Goal: Information Seeking & Learning: Find specific fact

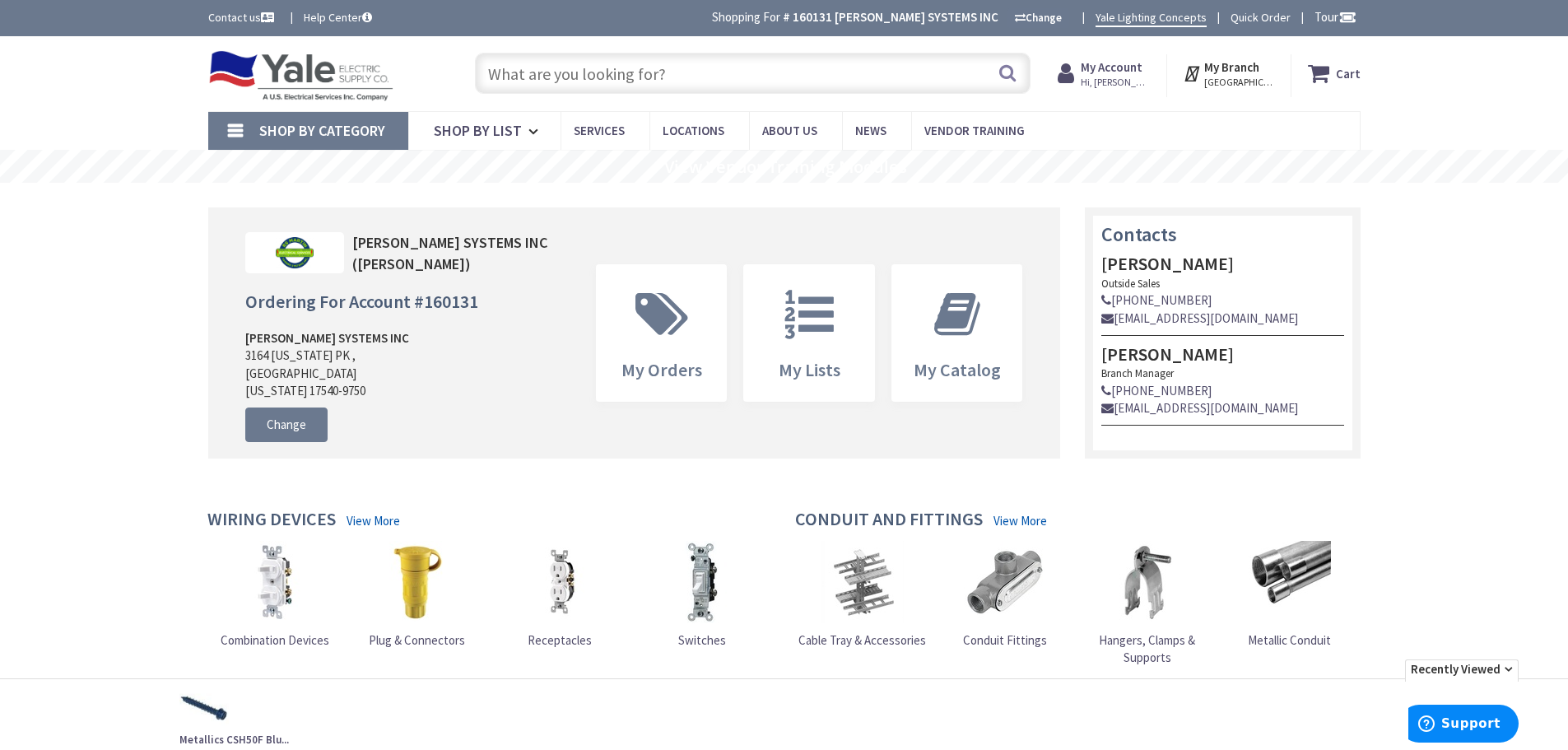
click at [797, 84] on input "text" at bounding box center [753, 73] width 556 height 41
drag, startPoint x: 797, startPoint y: 84, endPoint x: 773, endPoint y: 85, distance: 24.0
click at [773, 85] on input "text" at bounding box center [753, 73] width 556 height 41
click at [651, 84] on input "text" at bounding box center [753, 73] width 556 height 41
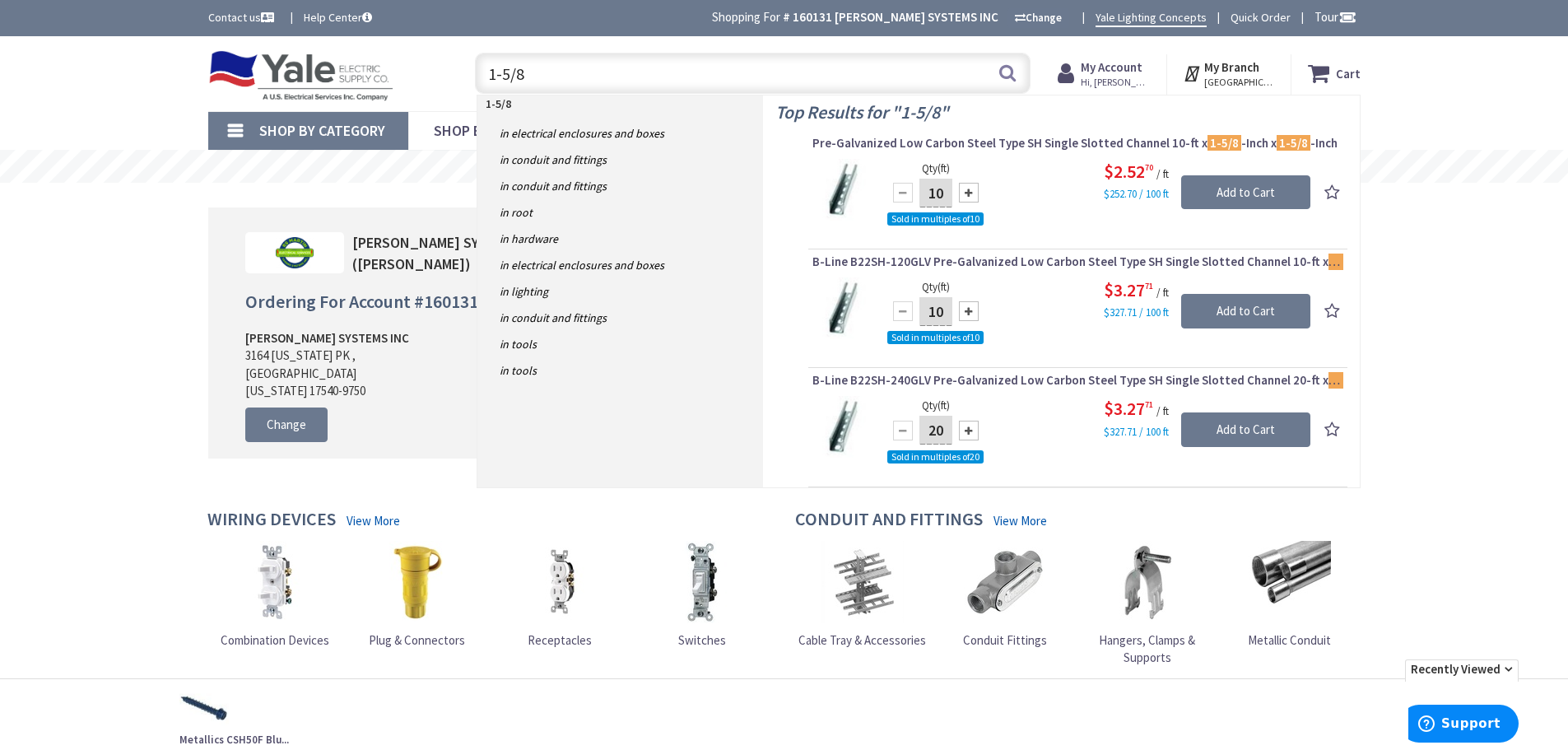
click at [586, 70] on input "1-5/8" at bounding box center [753, 73] width 556 height 41
drag, startPoint x: 555, startPoint y: 76, endPoint x: 497, endPoint y: 85, distance: 58.7
click at [497, 85] on input "1-5/8" at bounding box center [753, 73] width 556 height 41
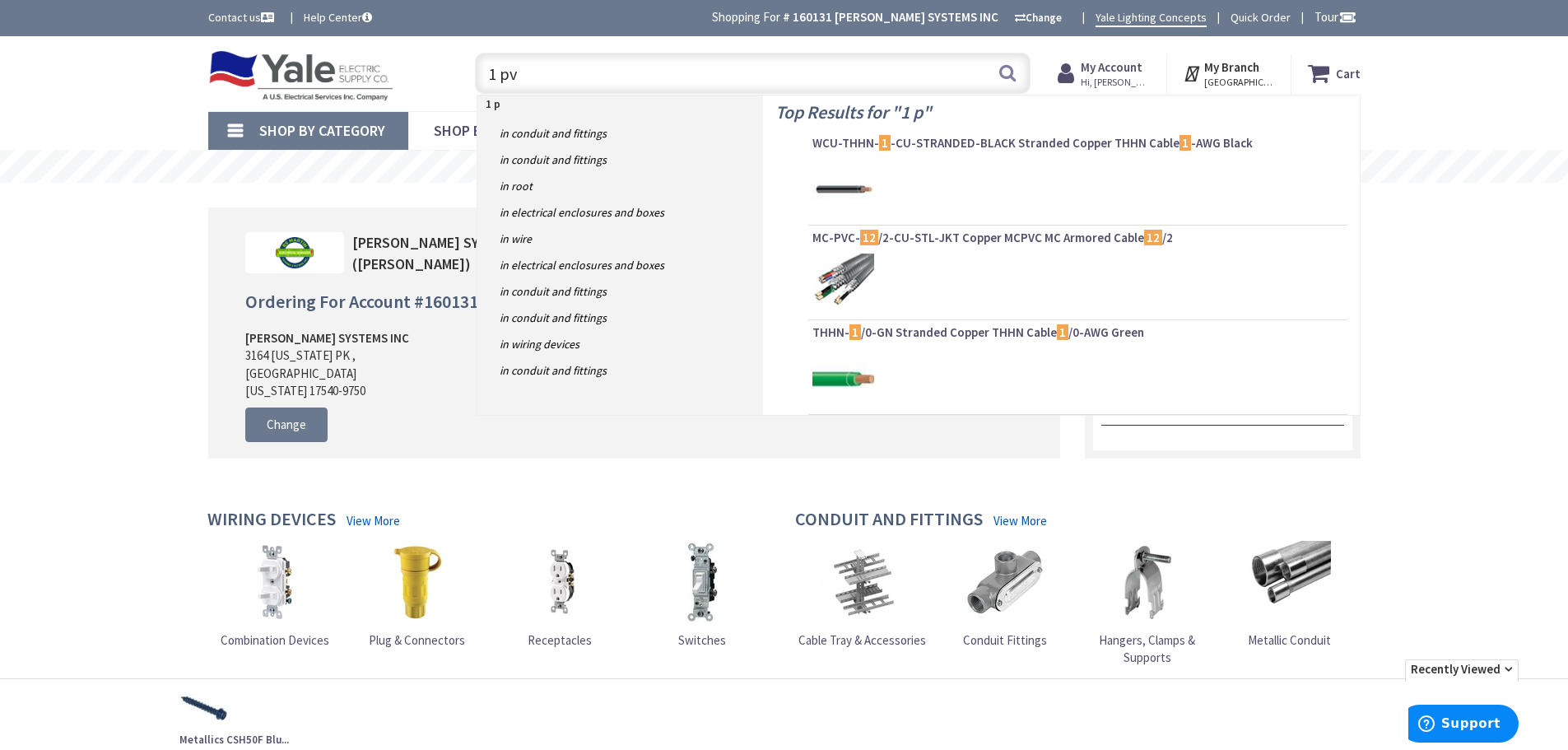
type input "1 pvc"
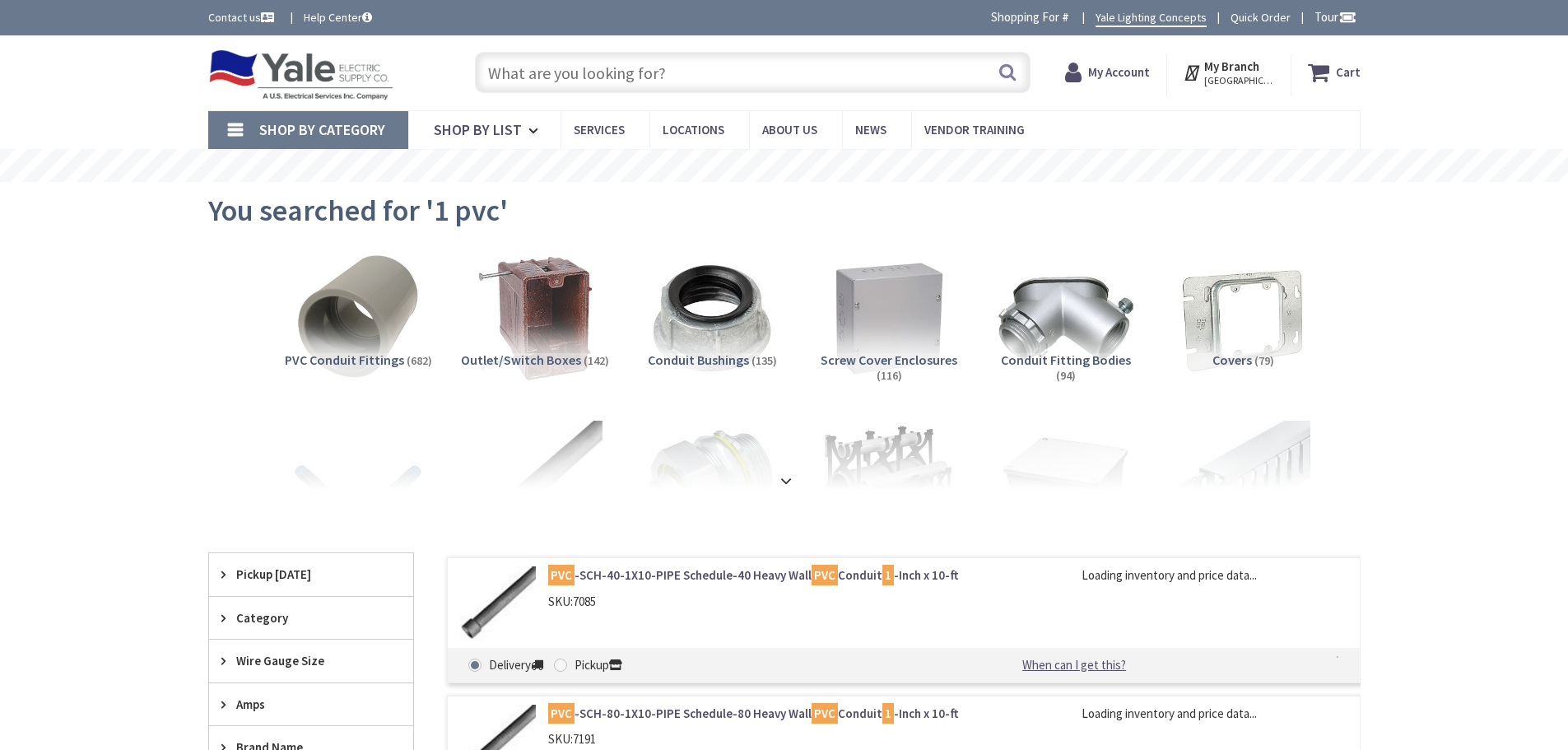
type input "[STREET_ADDRESS][PERSON_NAME]"
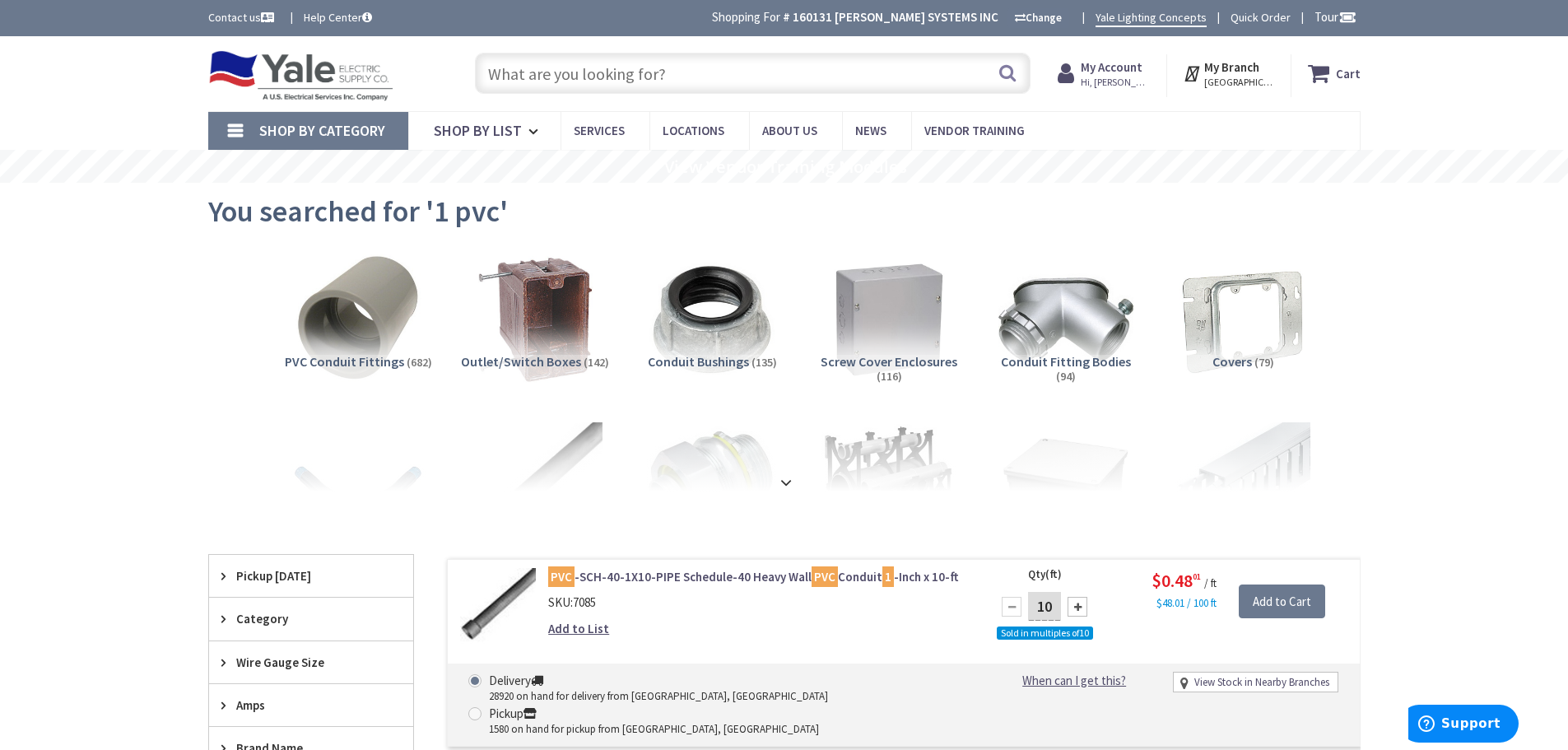
click at [802, 73] on input "text" at bounding box center [753, 73] width 556 height 41
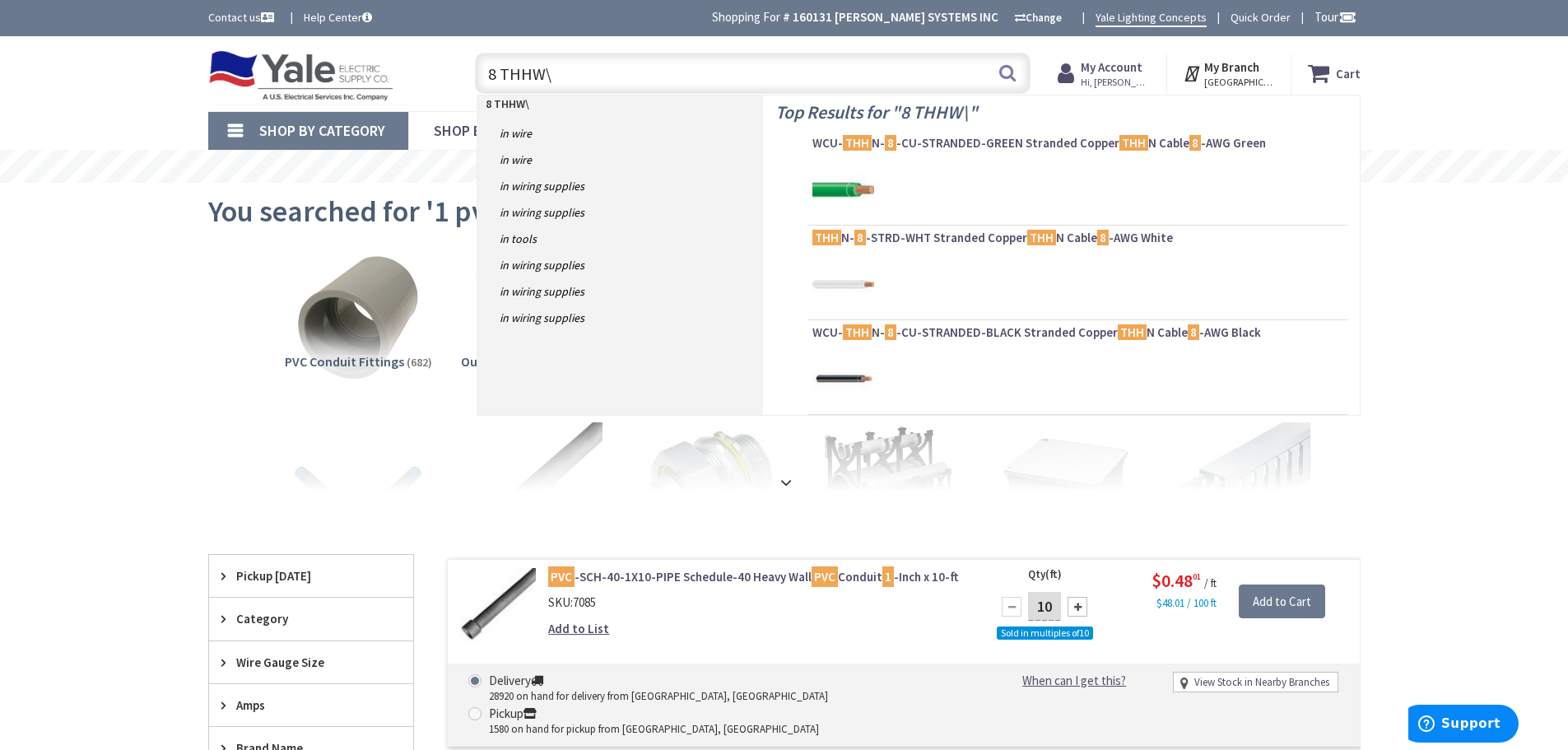
type input "8 THHW"
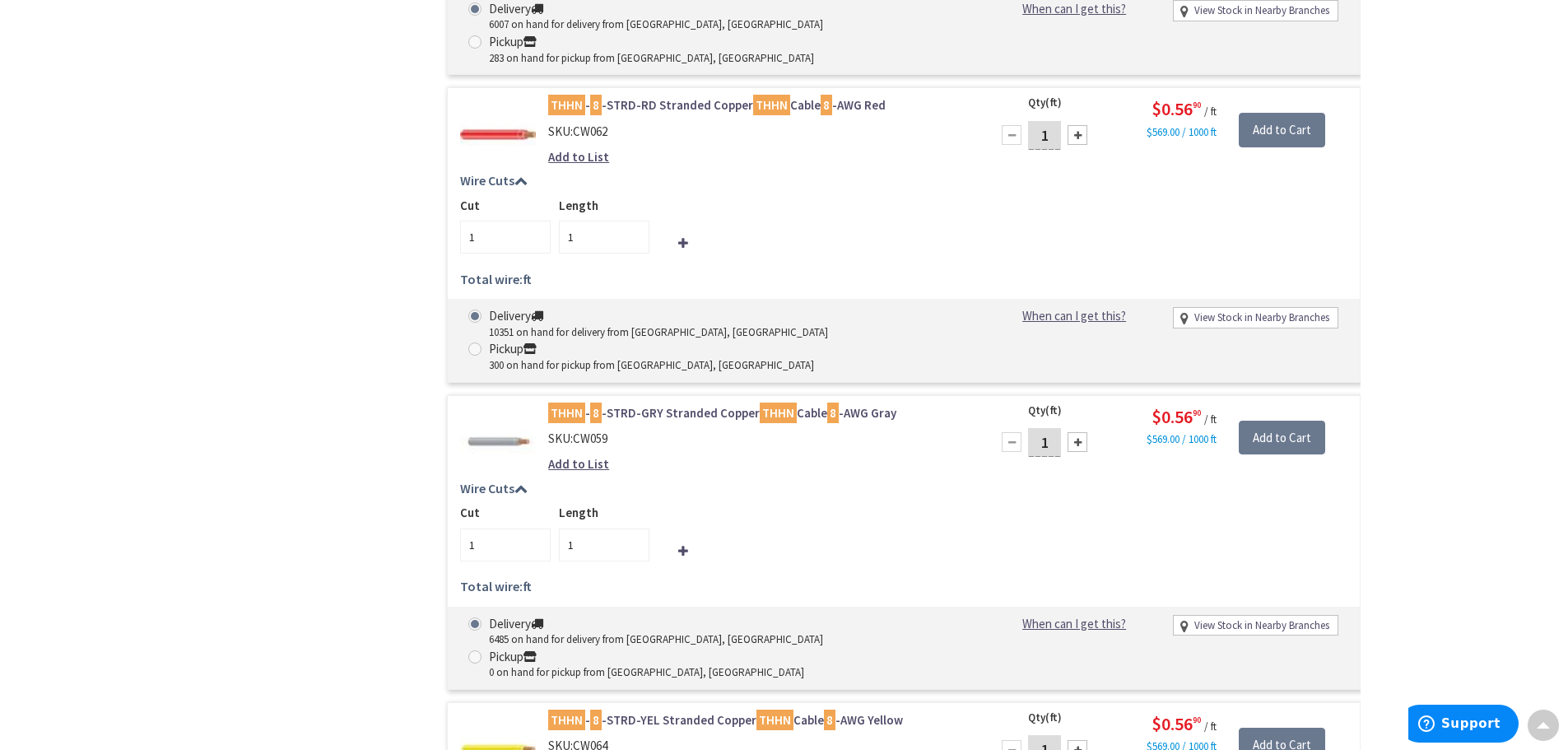
scroll to position [1894, 0]
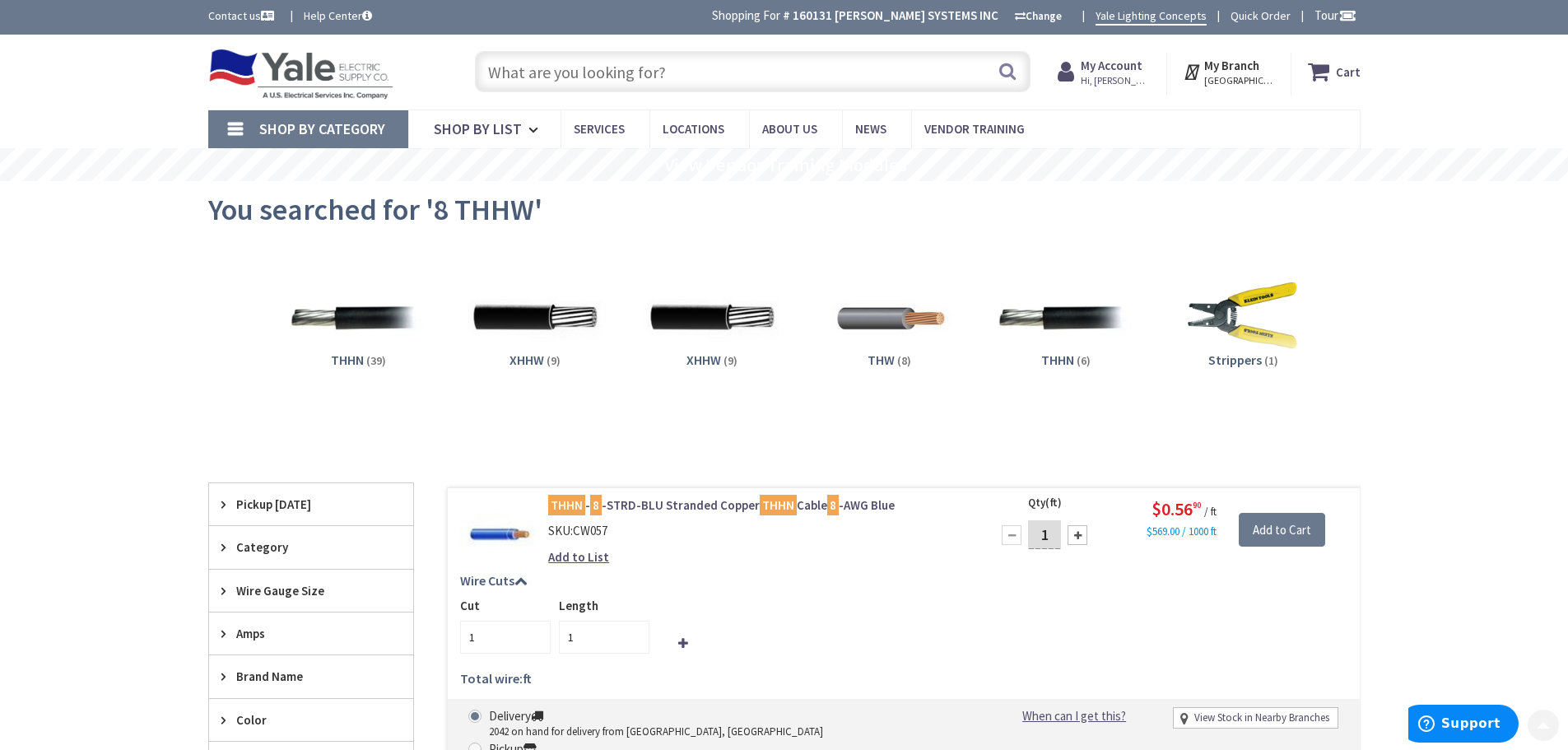
scroll to position [0, 0]
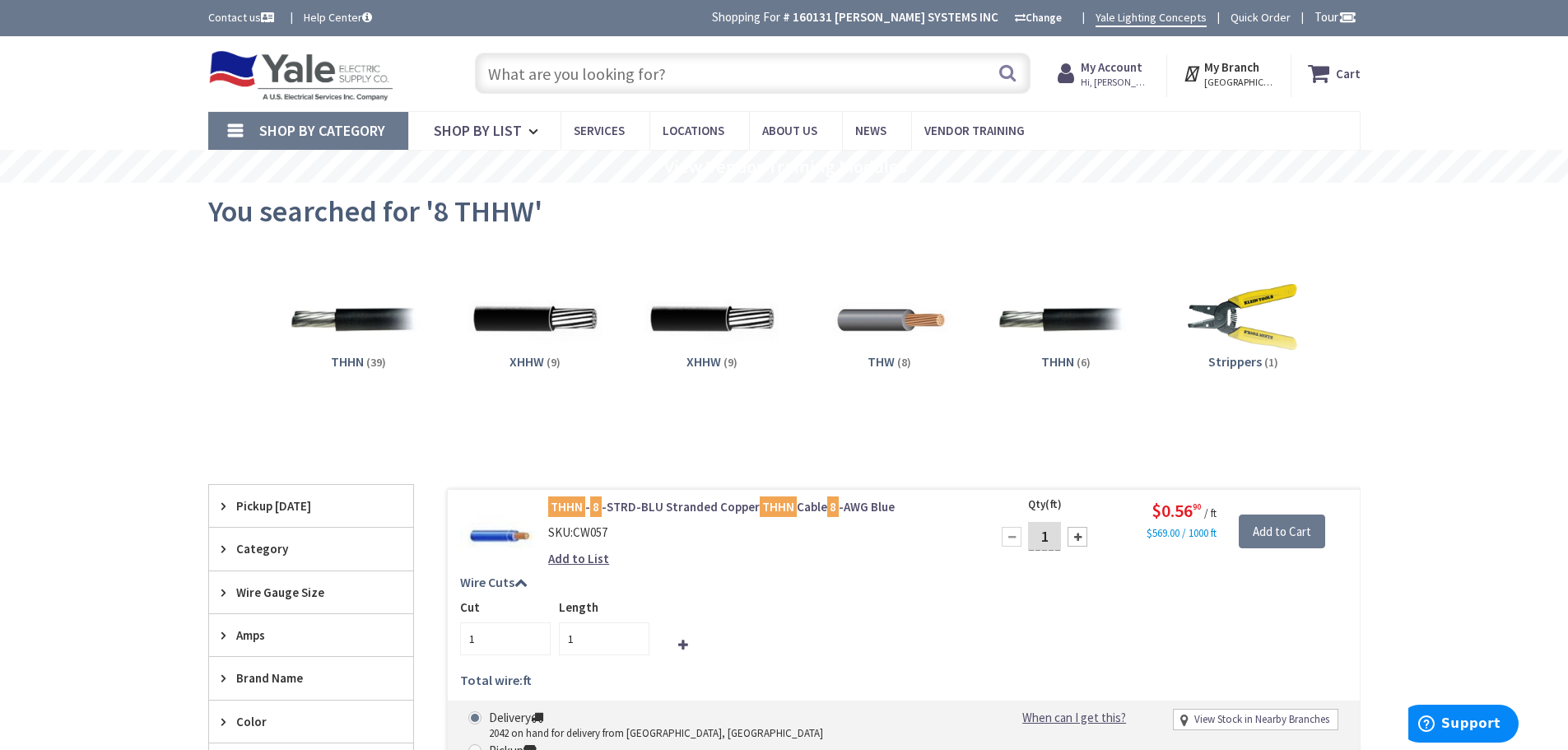
click at [570, 82] on input "text" at bounding box center [753, 73] width 556 height 41
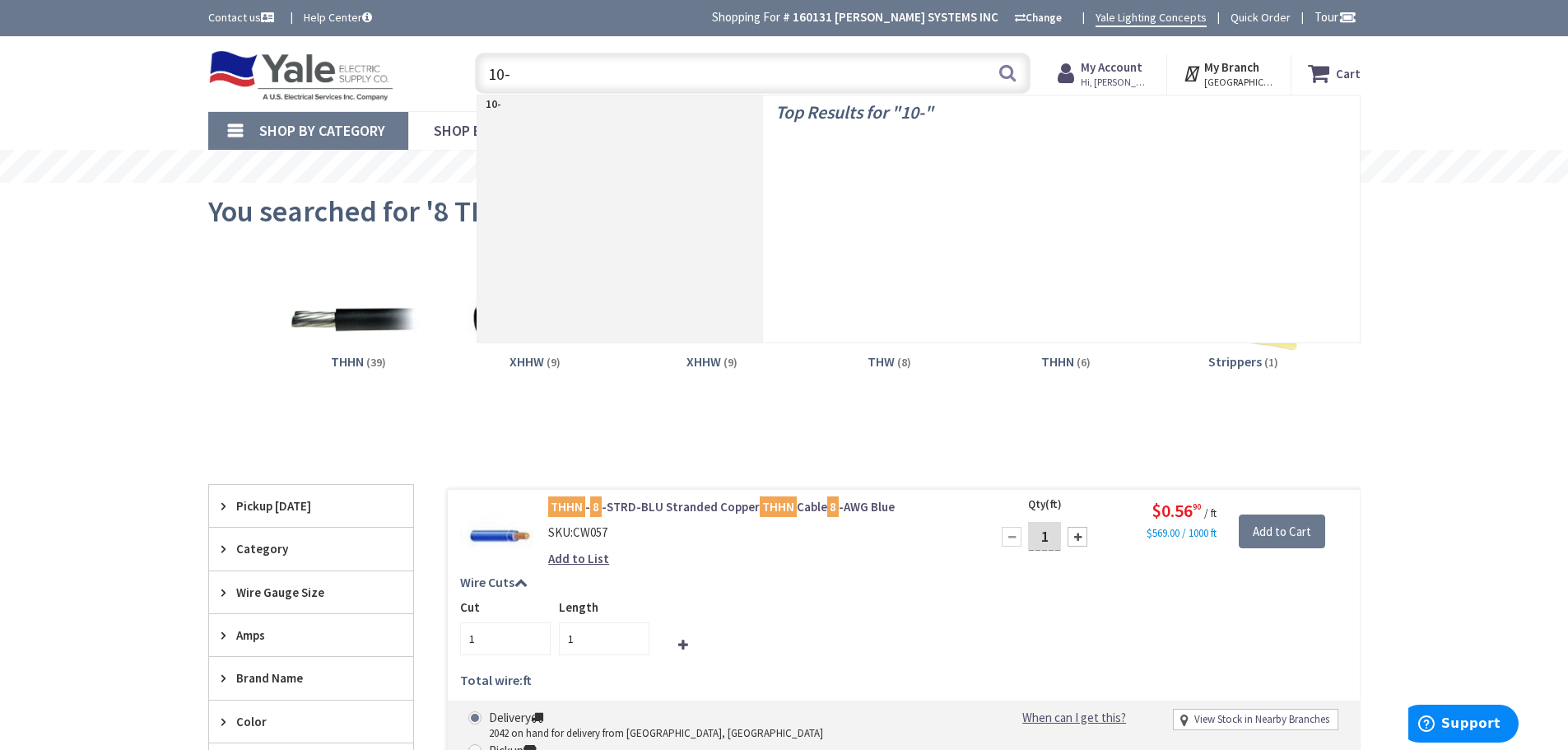
type input "10-3"
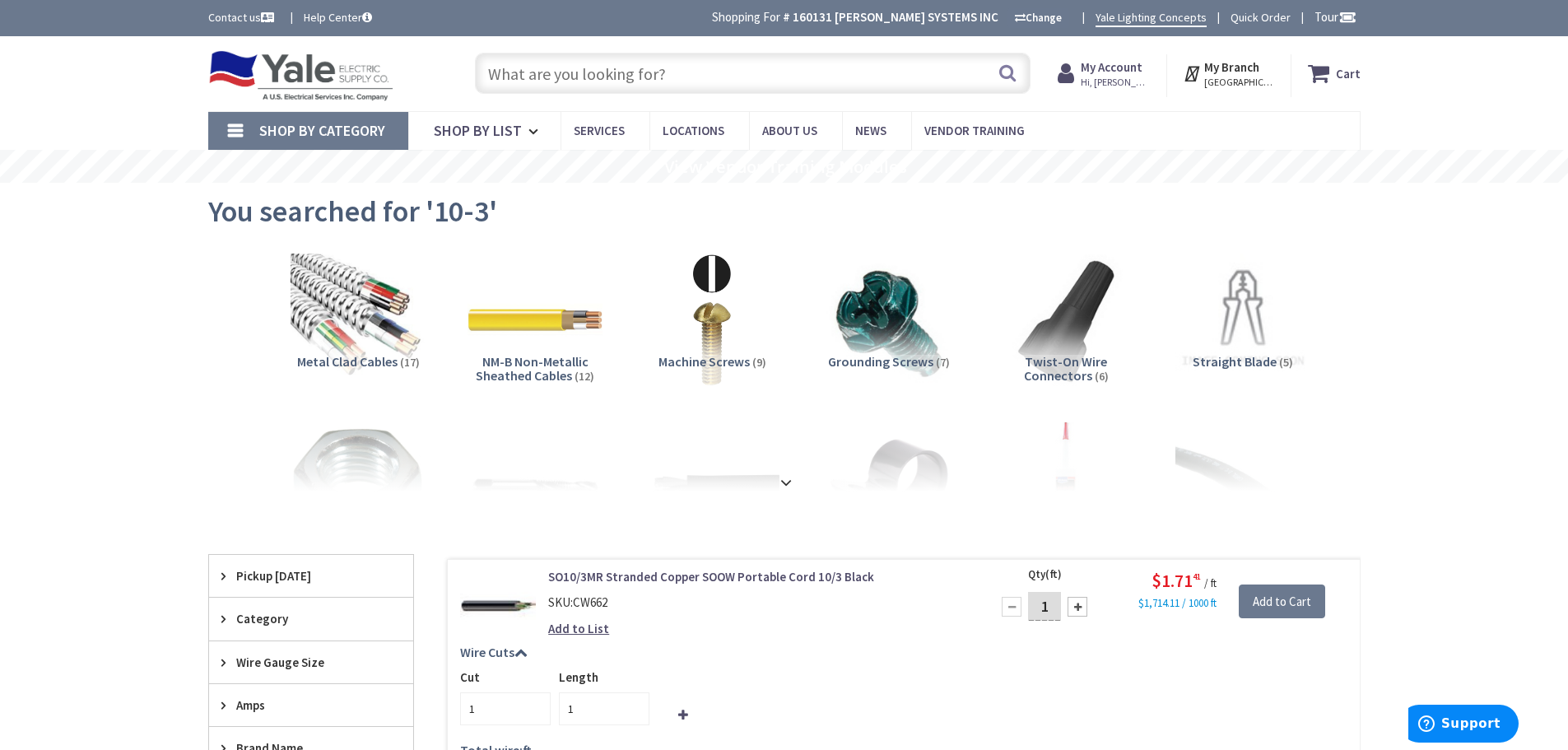
click at [638, 78] on input "text" at bounding box center [753, 73] width 556 height 41
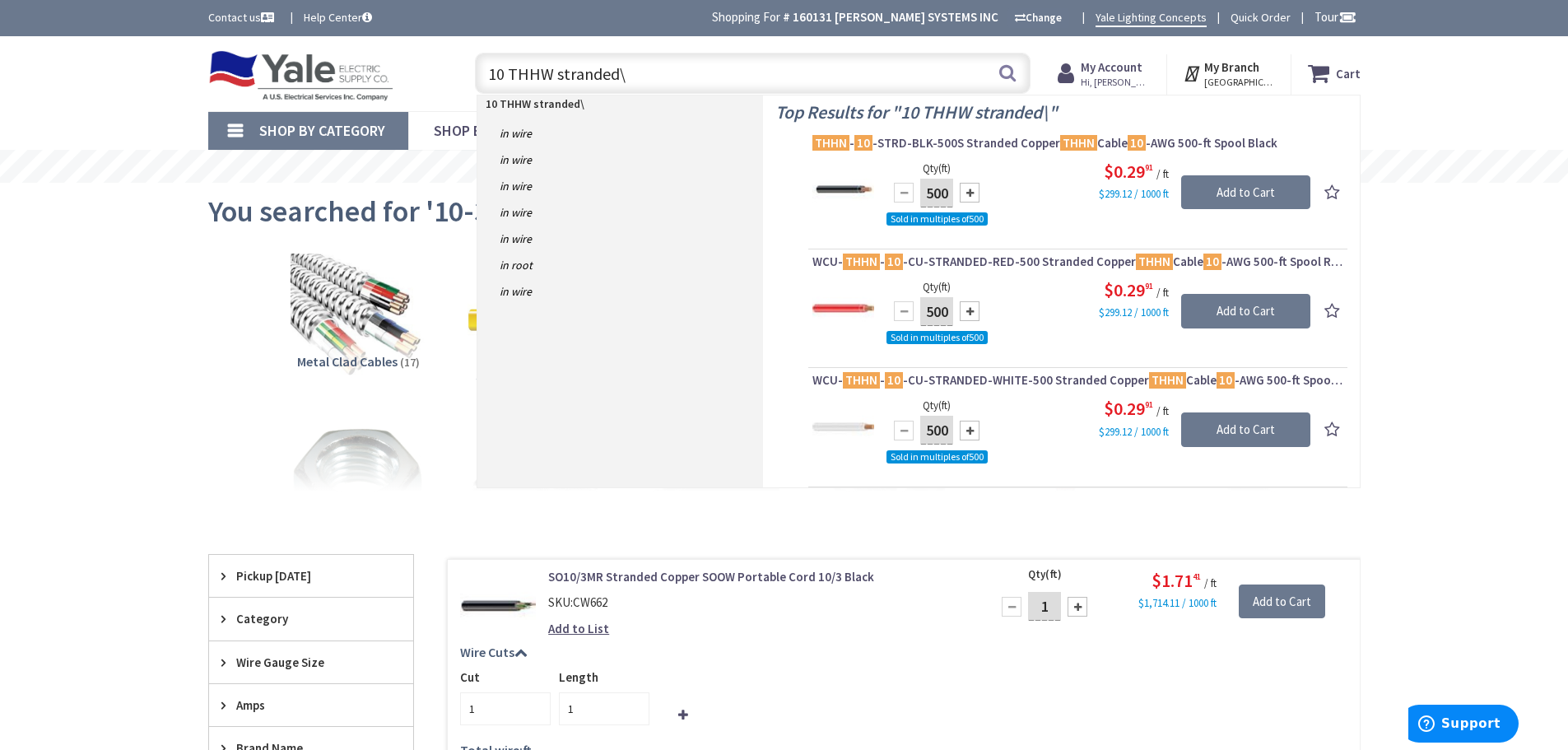
type input "10 THHW stranded"
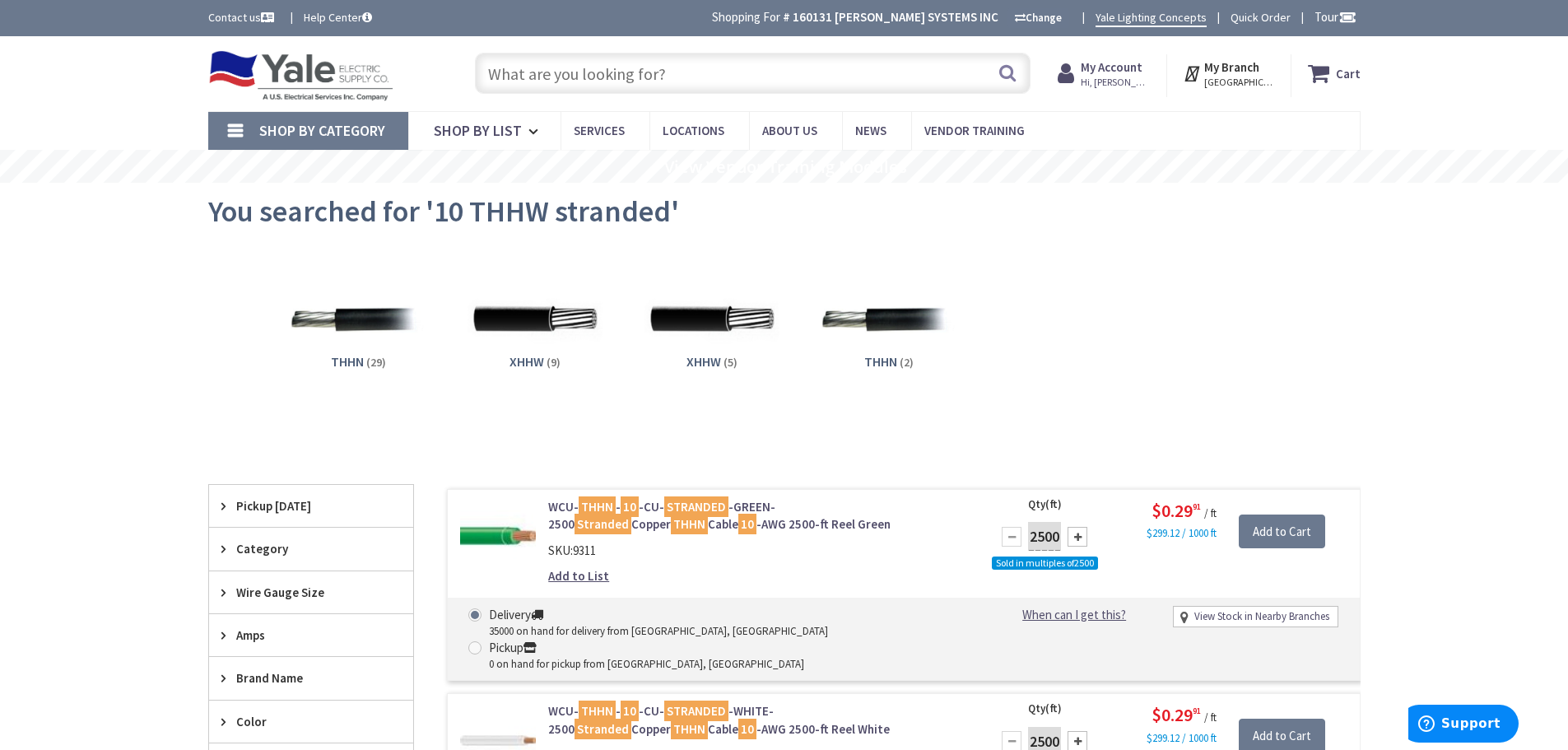
click at [575, 74] on input "text" at bounding box center [753, 73] width 556 height 41
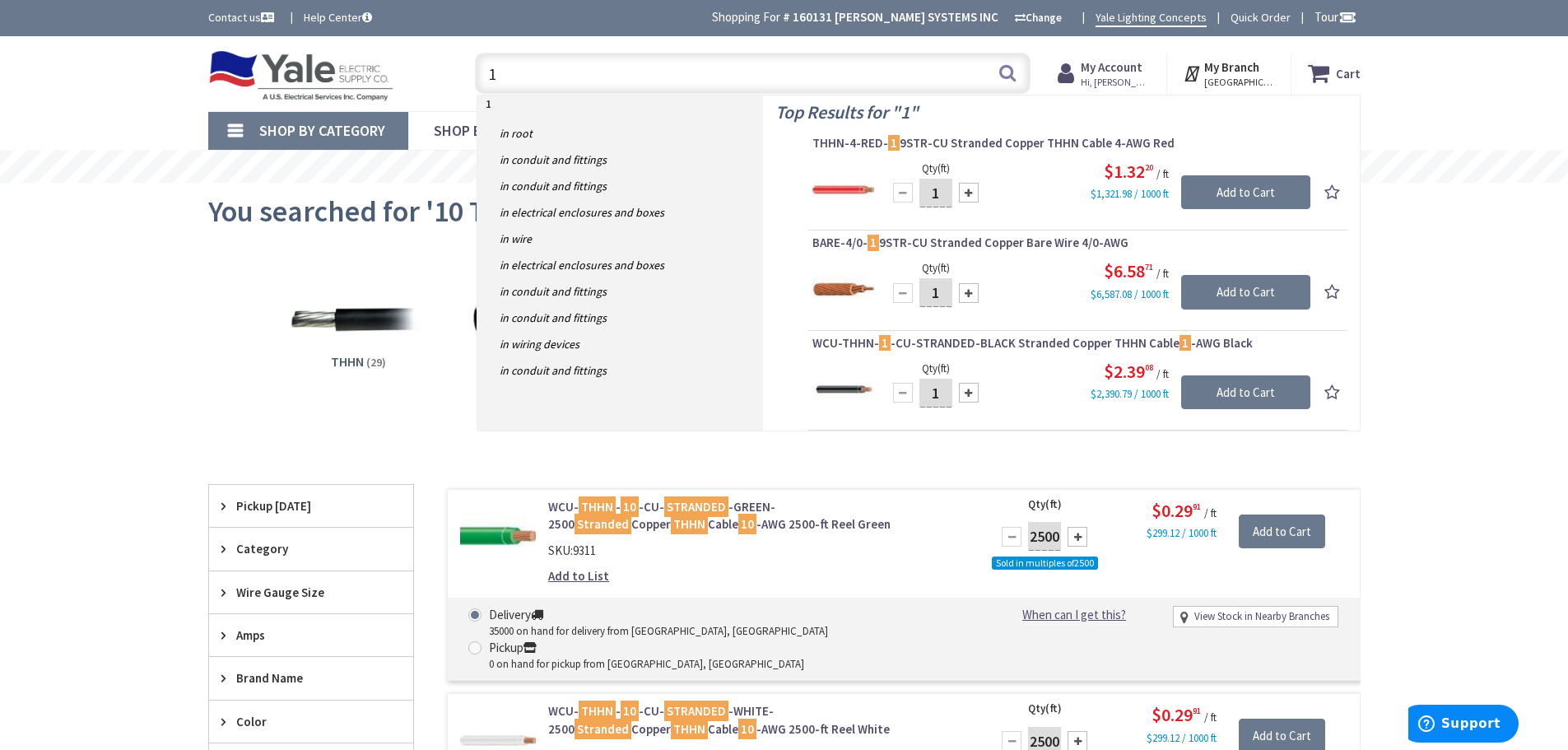
type input "1"
click at [533, 76] on input "1" at bounding box center [753, 73] width 556 height 41
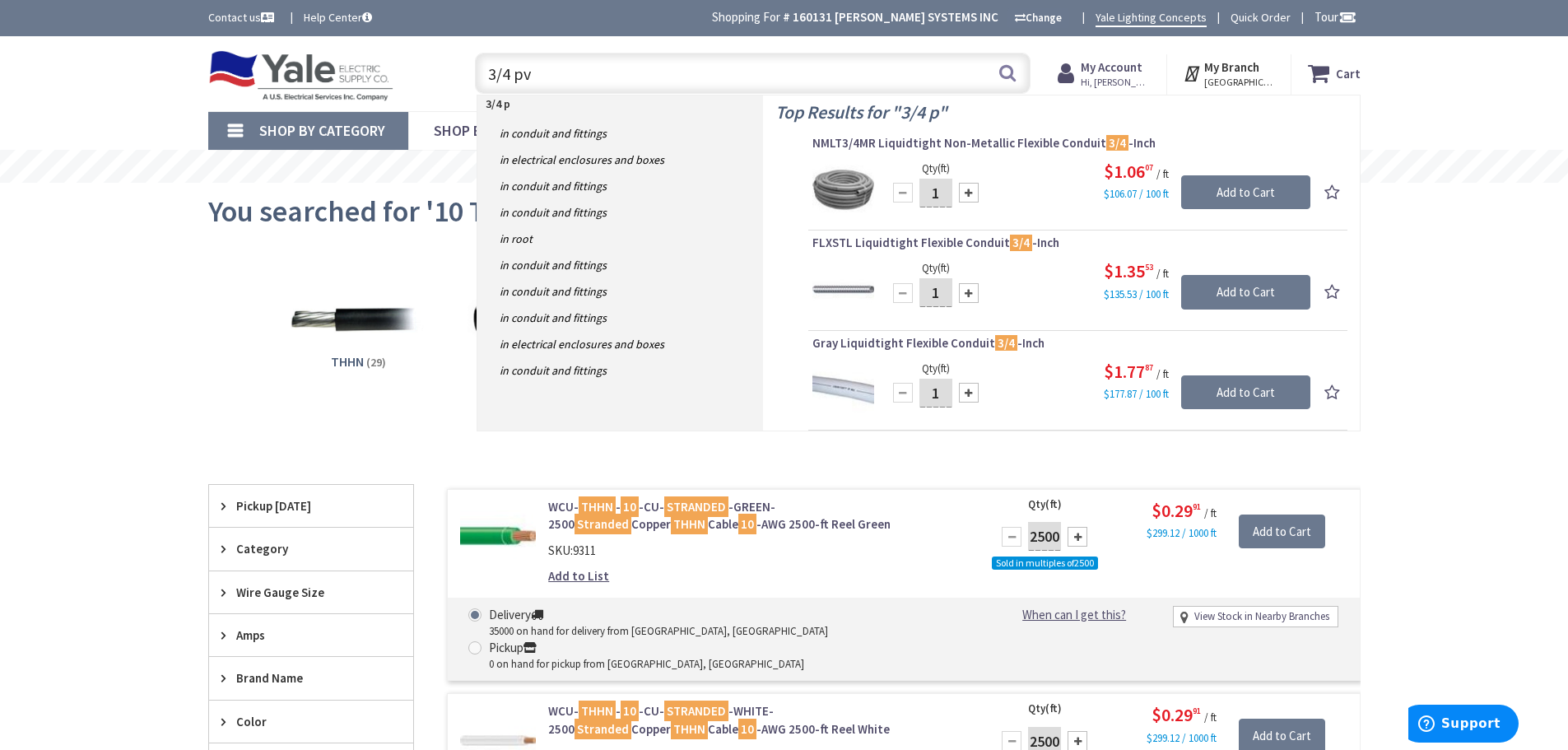
type input "3/4 pvc"
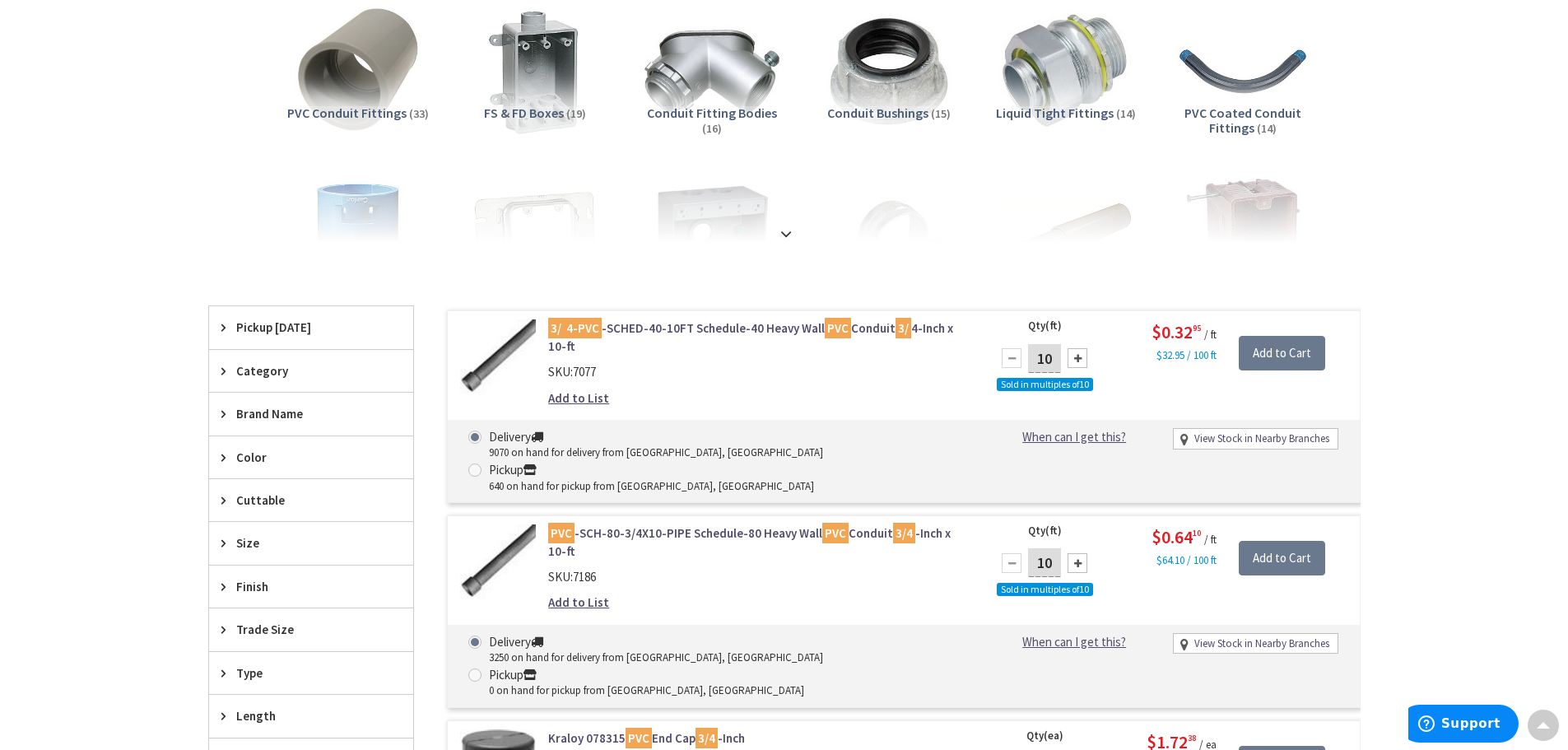
scroll to position [249, 0]
click at [94, 224] on div "Skip to Content Toggle Nav Search Cart My Cart Close" at bounding box center [784, 749] width 1568 height 1922
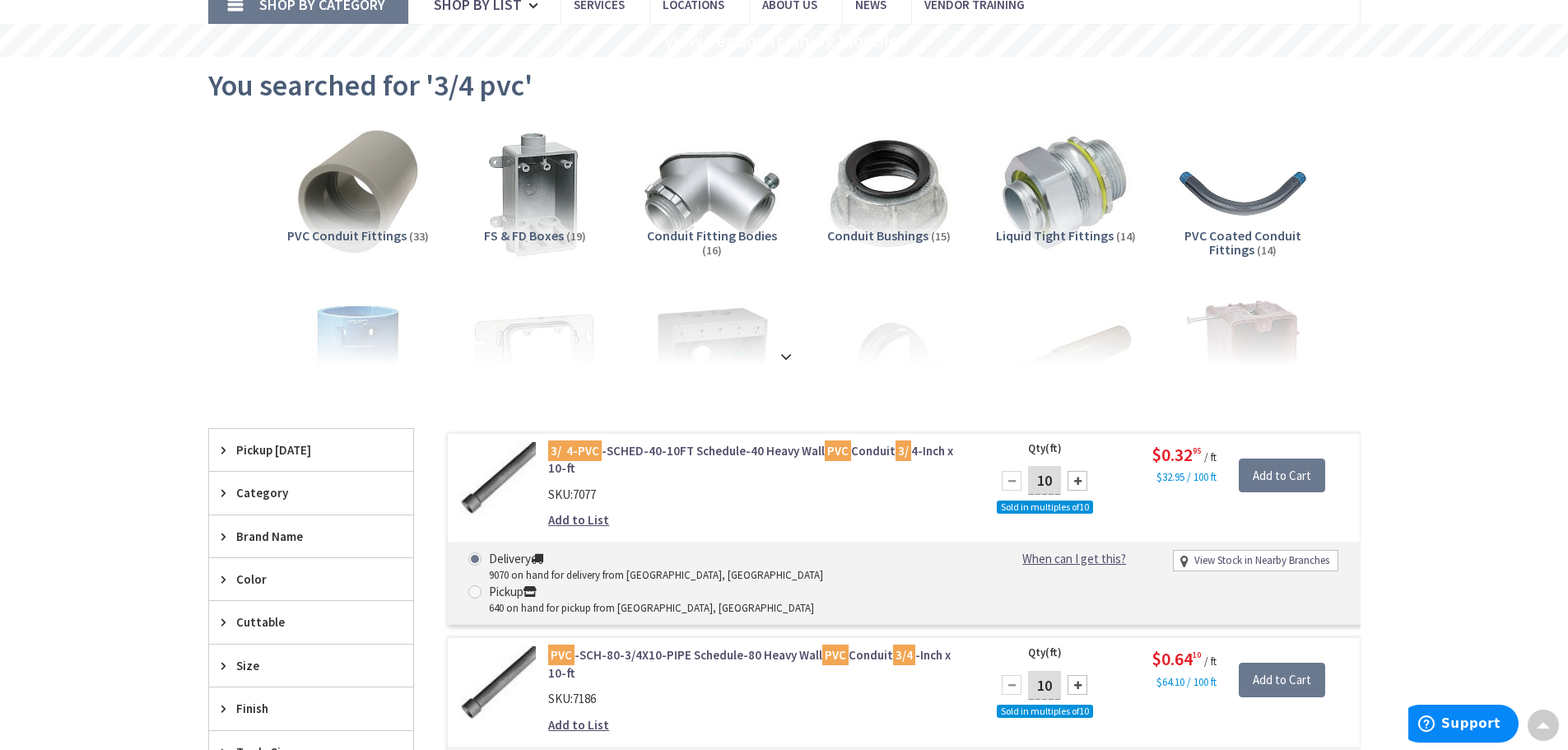
scroll to position [0, 0]
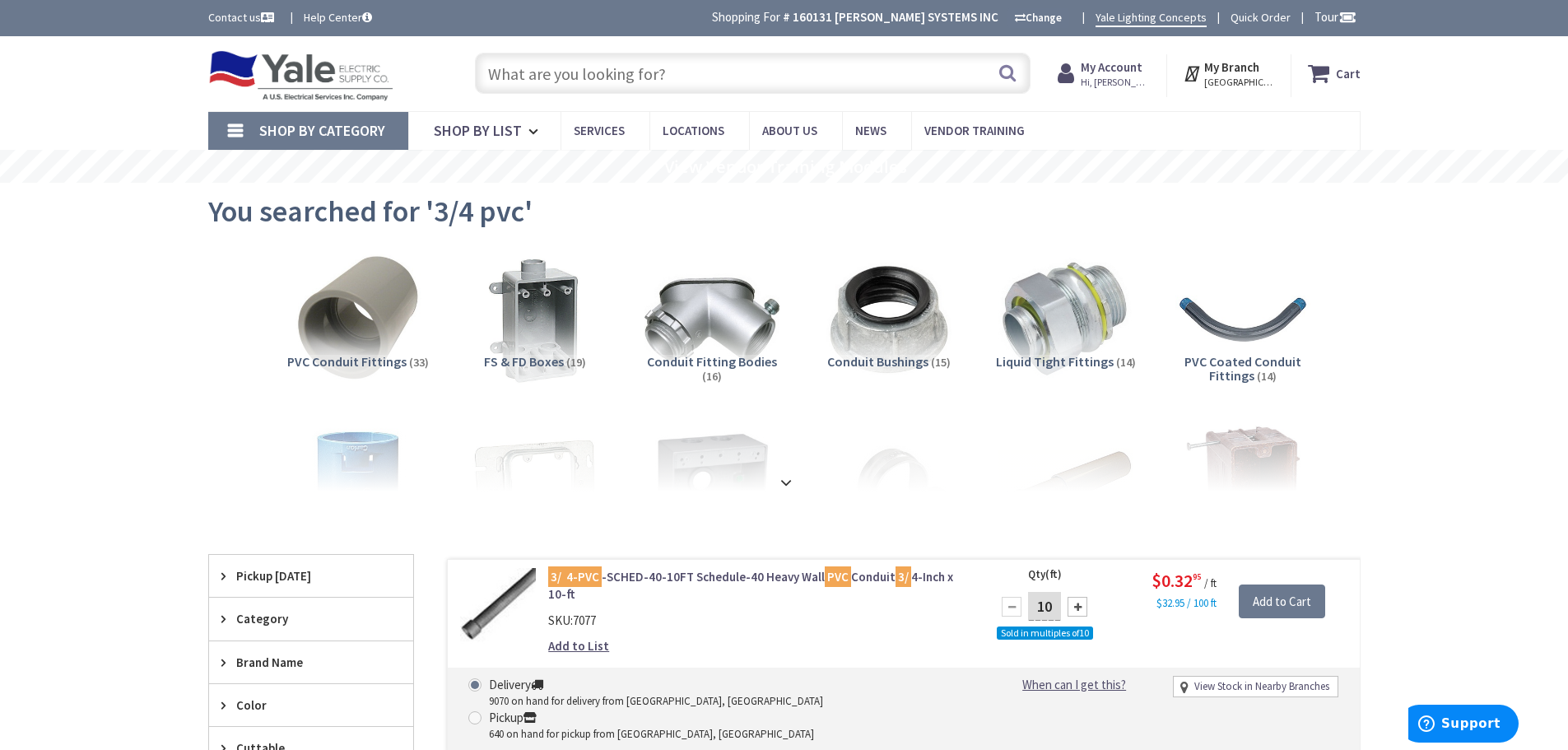
click at [597, 58] on input "text" at bounding box center [753, 73] width 556 height 41
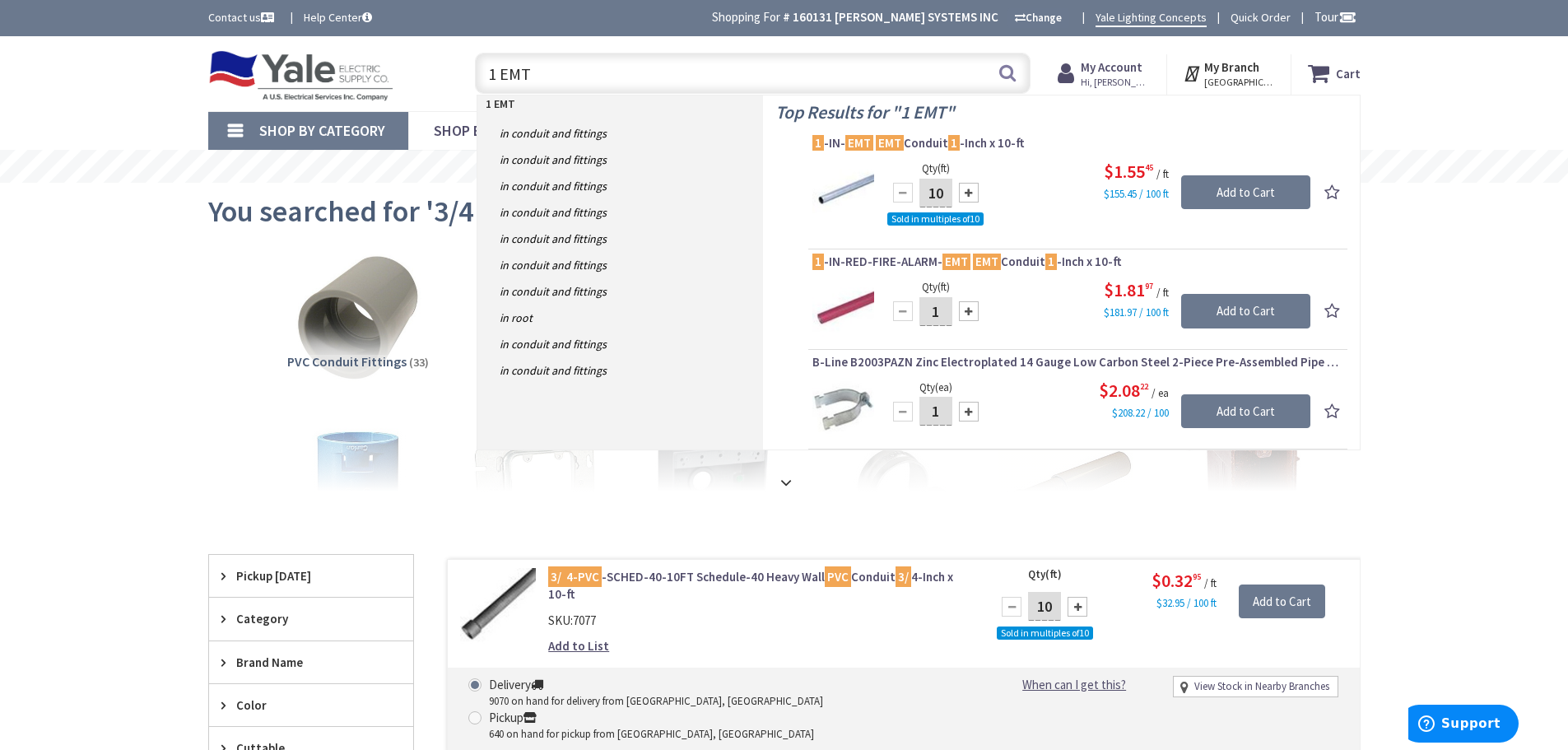
drag, startPoint x: 549, startPoint y: 71, endPoint x: 459, endPoint y: 80, distance: 90.4
click at [459, 80] on div "1 EMT 1 EMT Search" at bounding box center [748, 72] width 588 height 53
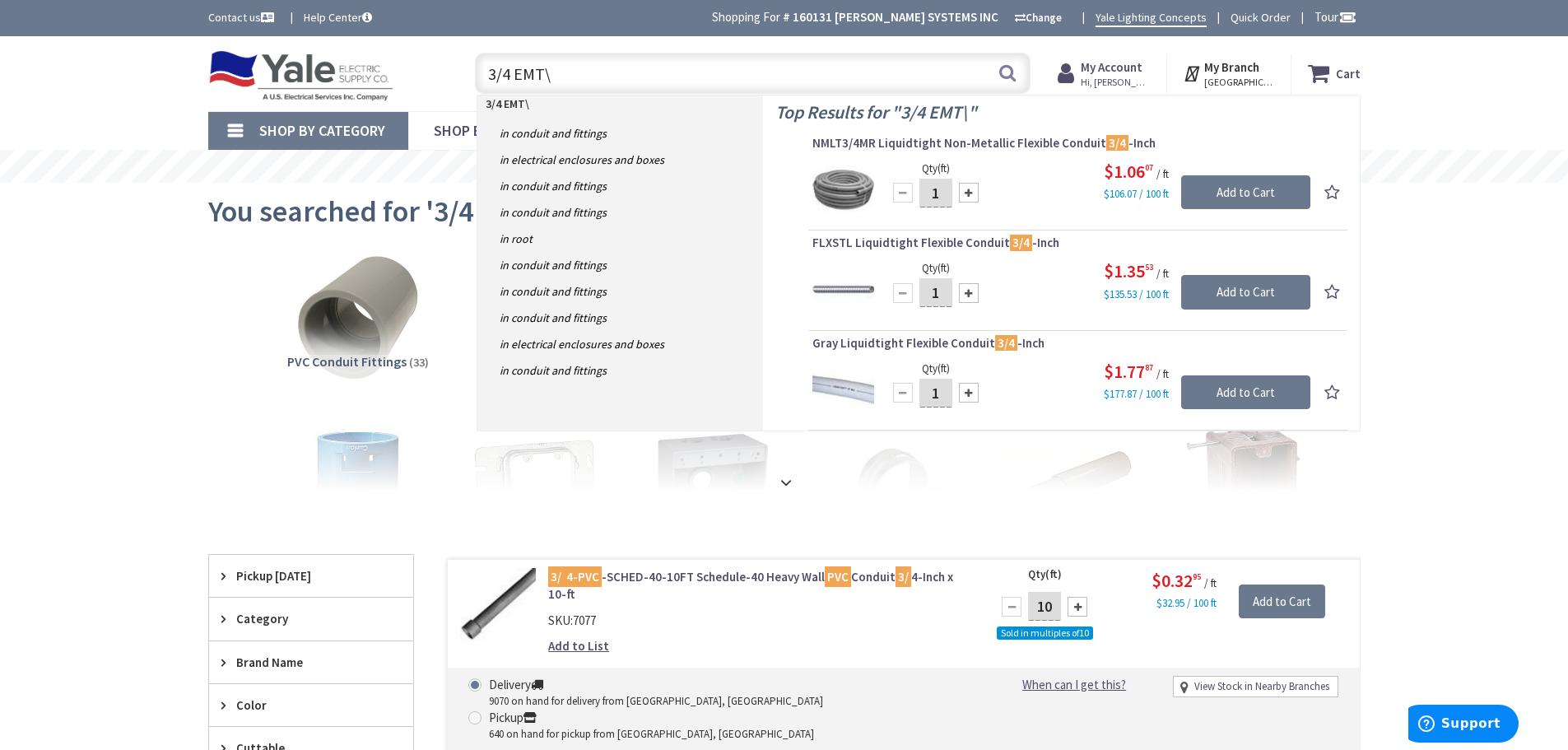
type input "3/4 EMT"
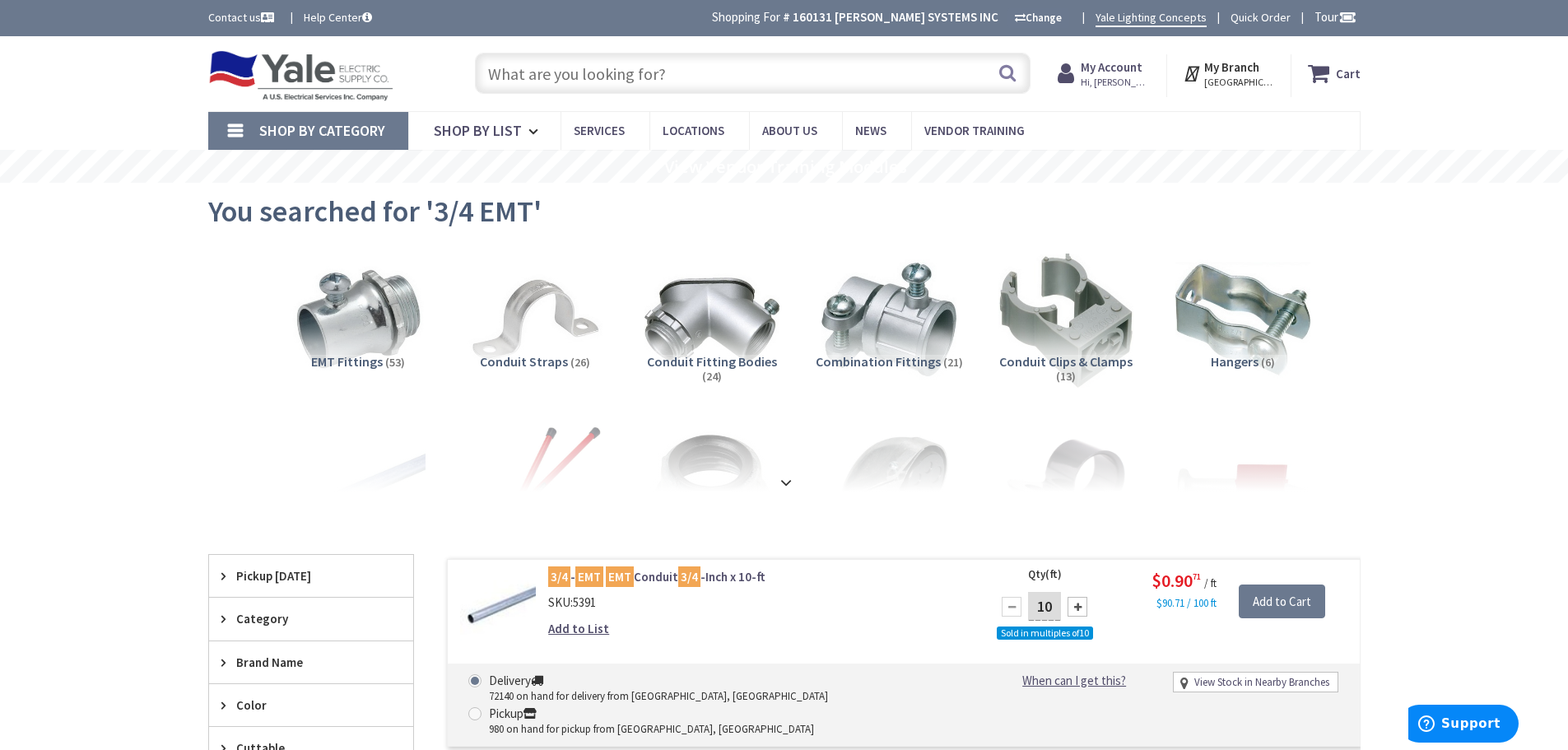
click at [585, 88] on input "text" at bounding box center [753, 73] width 556 height 41
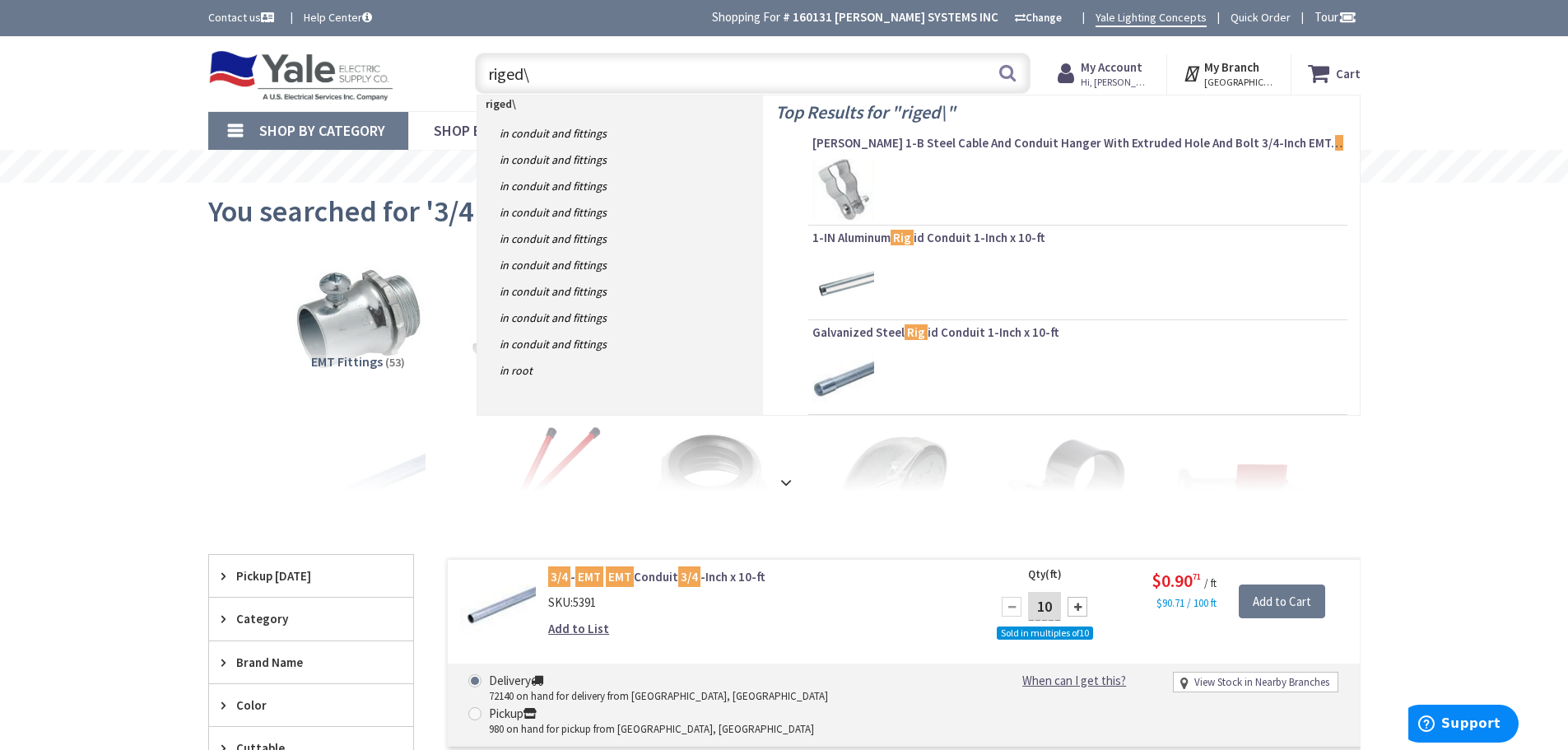
type input "riged"
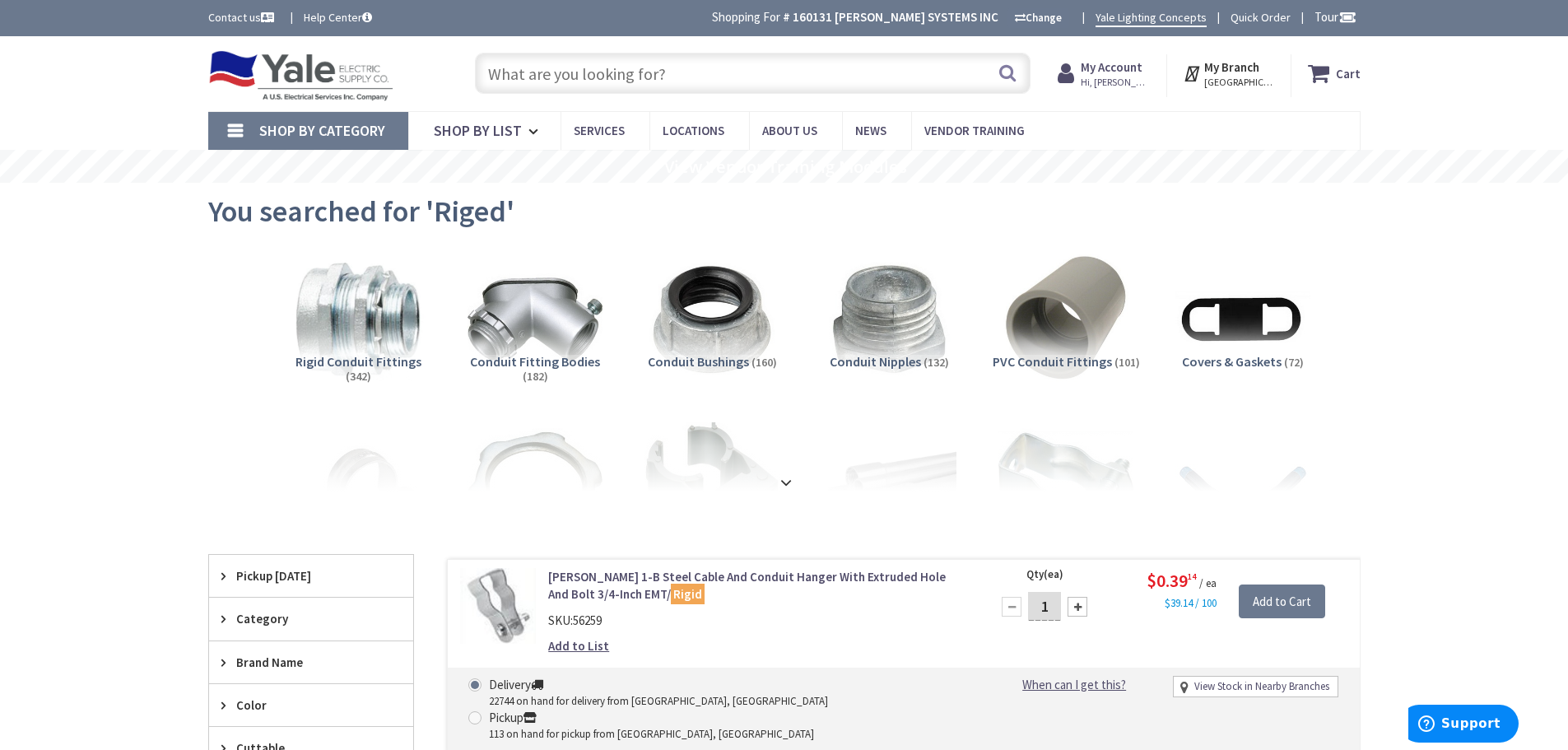
click at [710, 76] on input "text" at bounding box center [753, 73] width 556 height 41
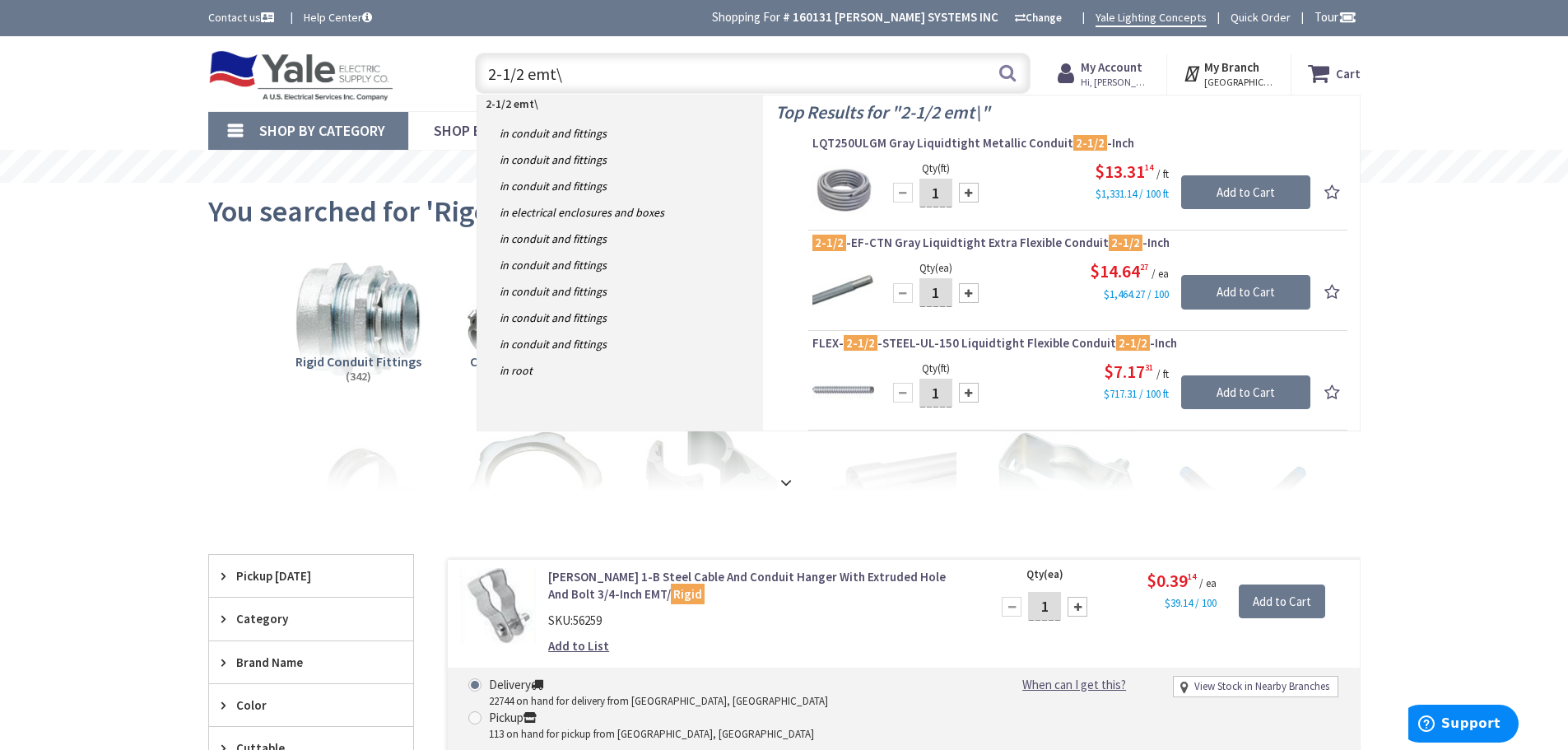
type input "2-1/2 emt"
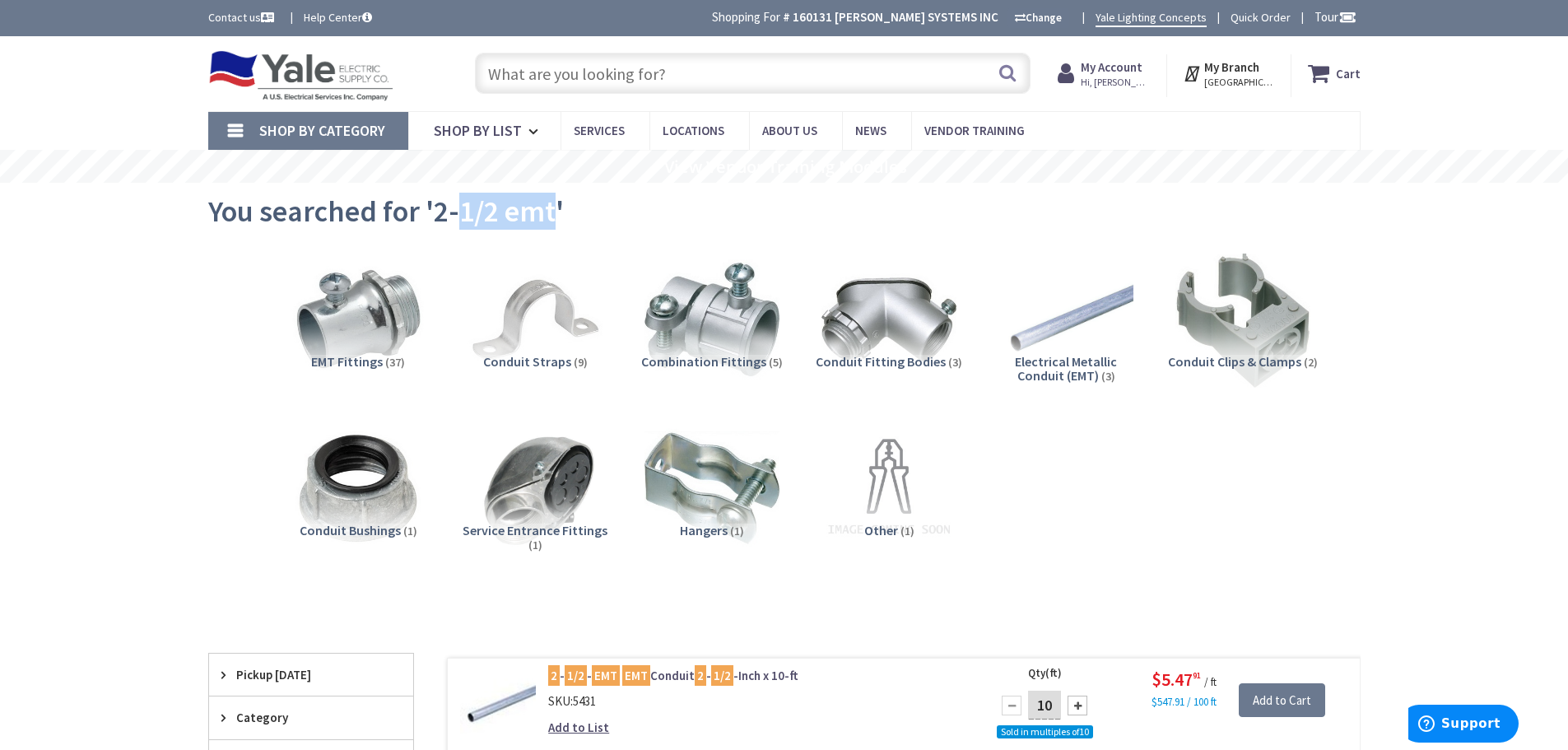
drag, startPoint x: 456, startPoint y: 212, endPoint x: 551, endPoint y: 222, distance: 95.5
click at [551, 222] on span "You searched for '2-1/2 emt'" at bounding box center [386, 211] width 355 height 37
type input "1/2 emt"
